Goal: Task Accomplishment & Management: Use online tool/utility

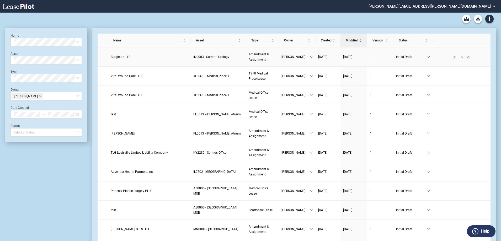
click at [121, 58] on span "Surgicare, LLC" at bounding box center [121, 57] width 20 height 4
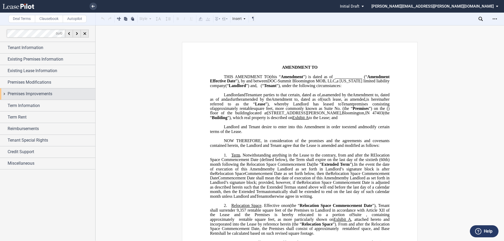
click at [63, 92] on div "Premises Improvements" at bounding box center [52, 94] width 88 height 6
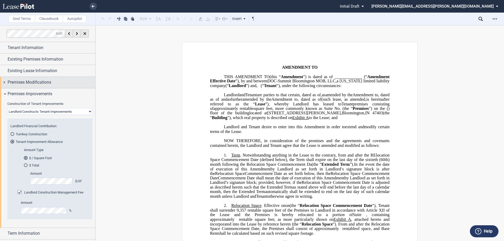
click at [65, 87] on div "Premises Modifications" at bounding box center [47, 82] width 95 height 11
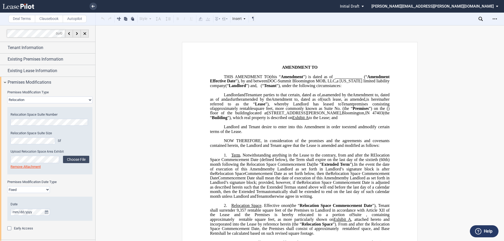
click at [46, 104] on div "Premises Modification Type None Expansion Relocation Expansion Space Suite Numb…" at bounding box center [49, 135] width 85 height 90
click at [47, 98] on select "None Expansion Relocation" at bounding box center [49, 100] width 85 height 7
select select "none"
click at [7, 97] on select "None Expansion Relocation" at bounding box center [49, 100] width 85 height 7
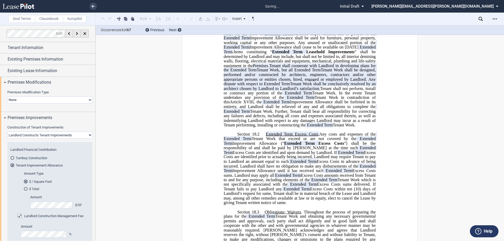
scroll to position [236, 0]
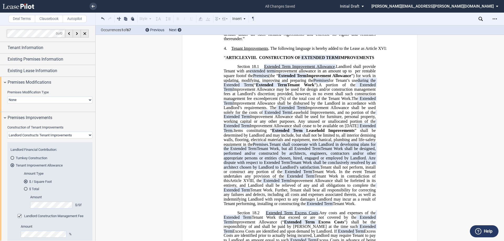
click at [286, 128] on span "Improvement Allowance shall cease to be available on [DATE]" at bounding box center [304, 126] width 109 height 5
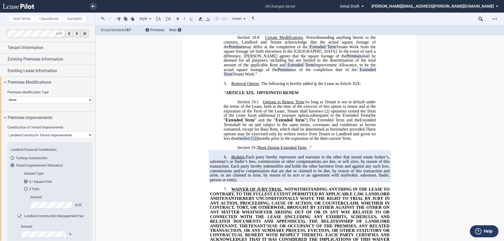
scroll to position [682, 0]
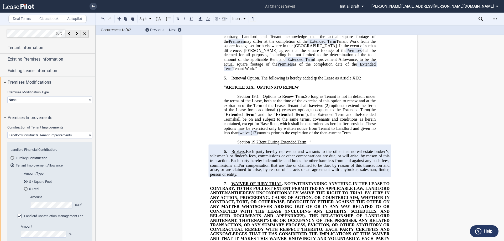
click at [283, 126] on span "shall be on and subject to the same terms, covenants and conditions as herein c…" at bounding box center [300, 121] width 153 height 9
click at [494, 18] on icon "Open Lease options menu" at bounding box center [495, 19] width 4 height 4
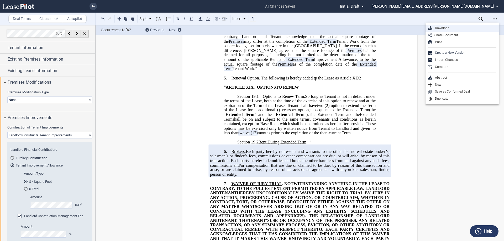
click at [448, 30] on div "Download" at bounding box center [464, 28] width 64 height 4
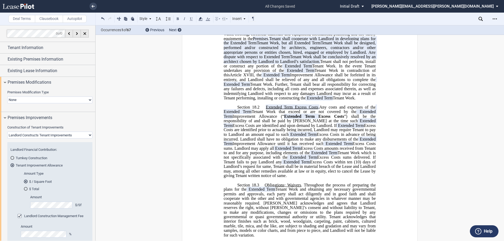
scroll to position [210, 0]
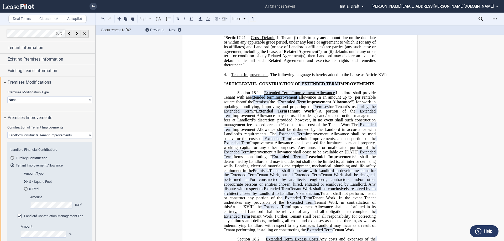
drag, startPoint x: 300, startPoint y: 115, endPoint x: 252, endPoint y: 116, distance: 48.3
click at [252, 116] on p "Section 18.1 Extended Term Improvement Allowance . Expansion Space Improvement …" at bounding box center [300, 162] width 152 height 142
